Goal: Task Accomplishment & Management: Complete application form

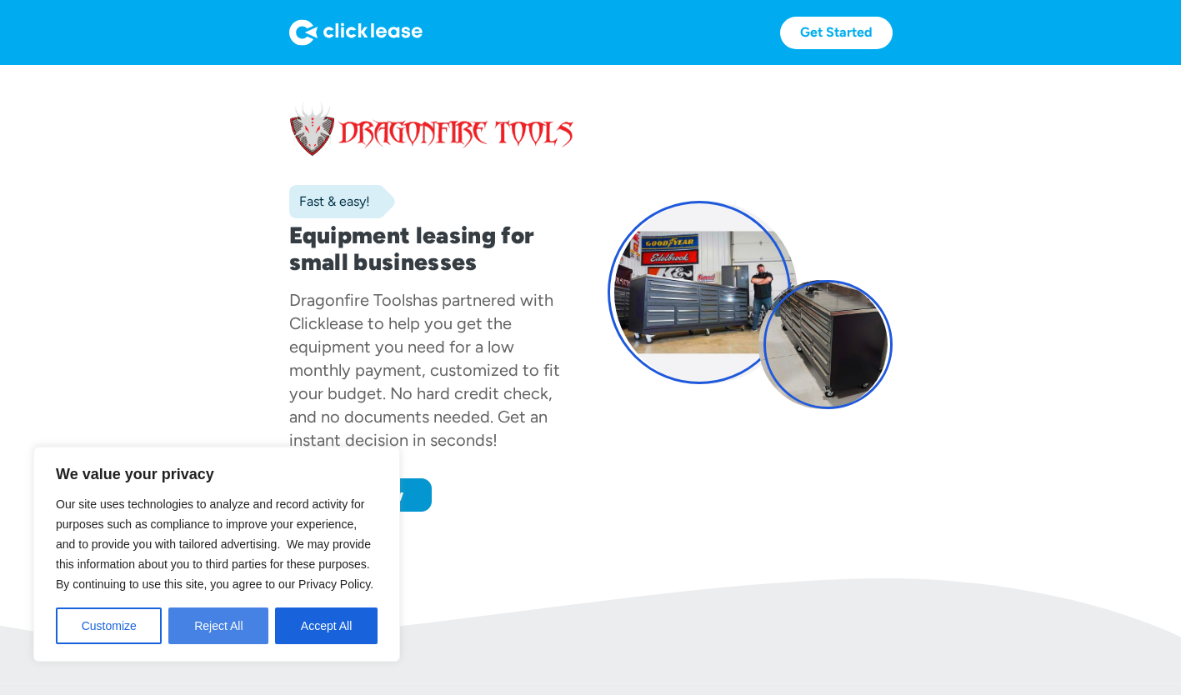
click at [241, 621] on button "Reject All" at bounding box center [218, 626] width 100 height 37
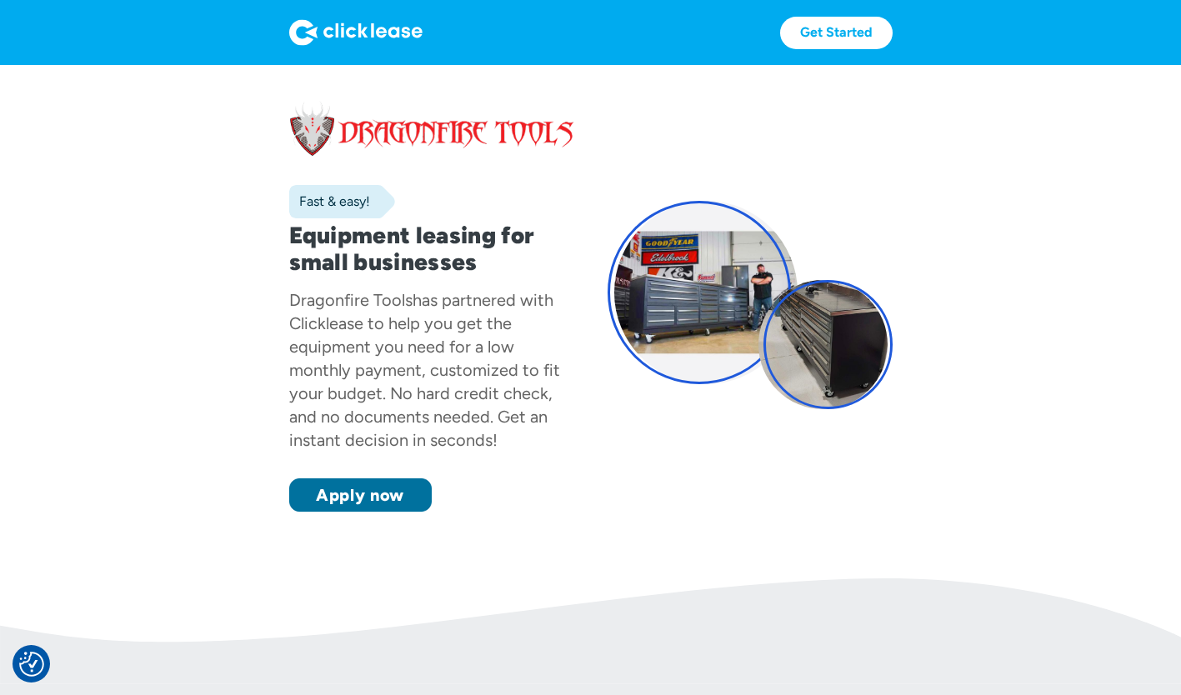
click at [354, 497] on link "Apply now" at bounding box center [360, 495] width 143 height 33
